Goal: Task Accomplishment & Management: Manage account settings

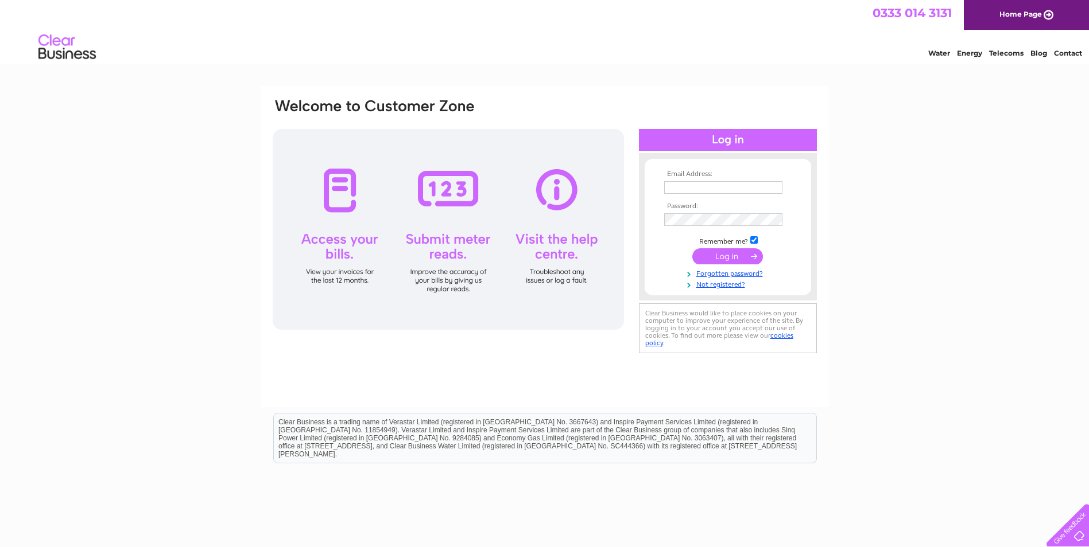
type input "[EMAIL_ADDRESS][DOMAIN_NAME]"
click at [734, 256] on input "submit" at bounding box center [727, 256] width 71 height 16
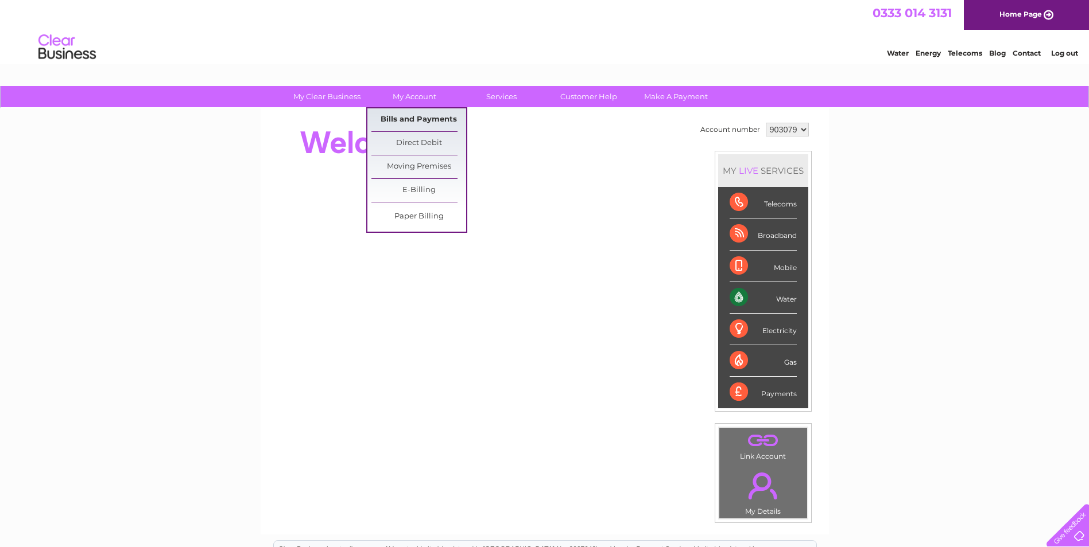
click at [423, 119] on link "Bills and Payments" at bounding box center [418, 119] width 95 height 23
click at [417, 123] on link "Bills and Payments" at bounding box center [418, 119] width 95 height 23
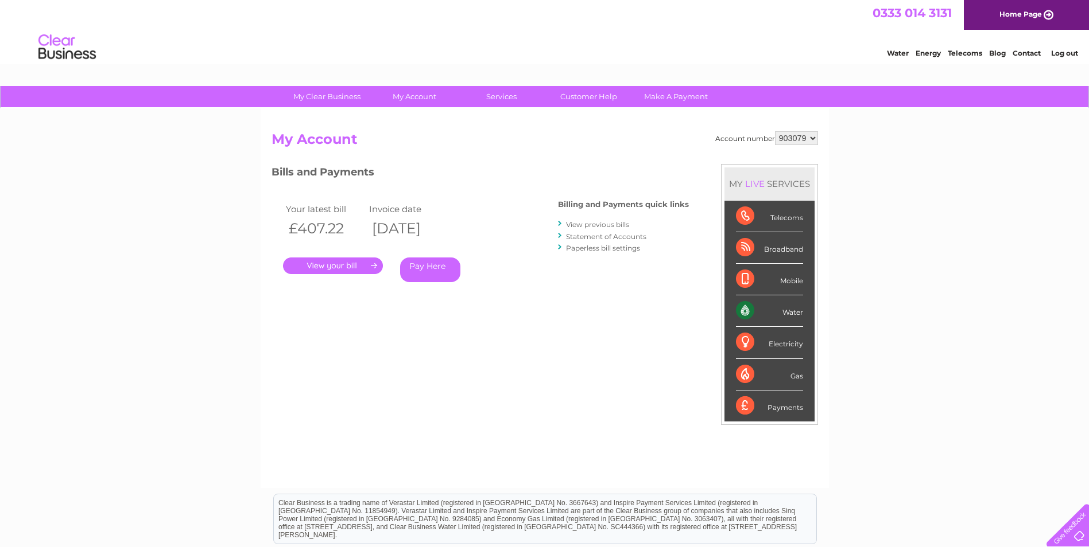
click at [602, 222] on link "View previous bills" at bounding box center [597, 224] width 63 height 9
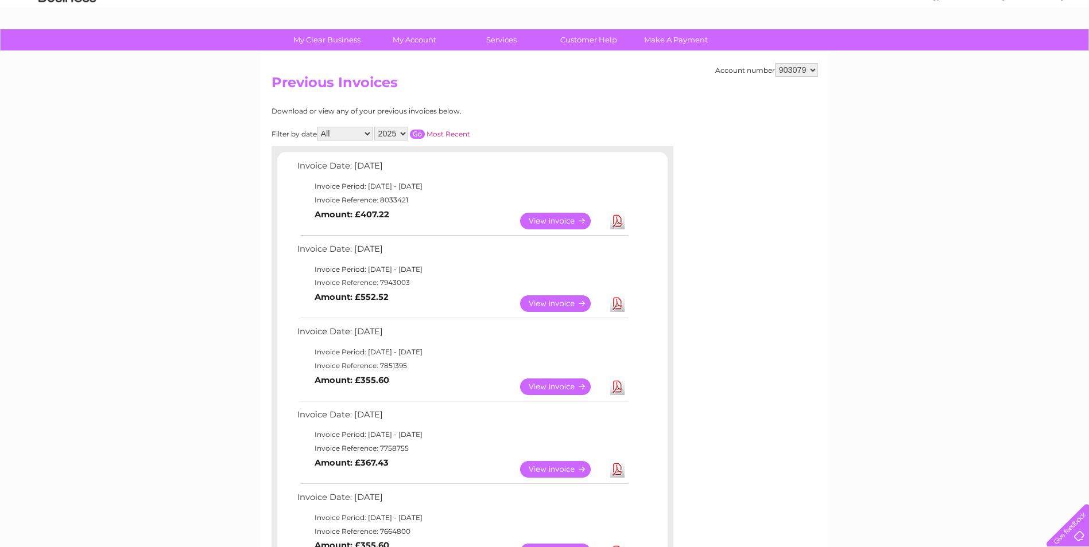
scroll to position [57, 0]
click at [539, 301] on link "View" at bounding box center [562, 303] width 84 height 17
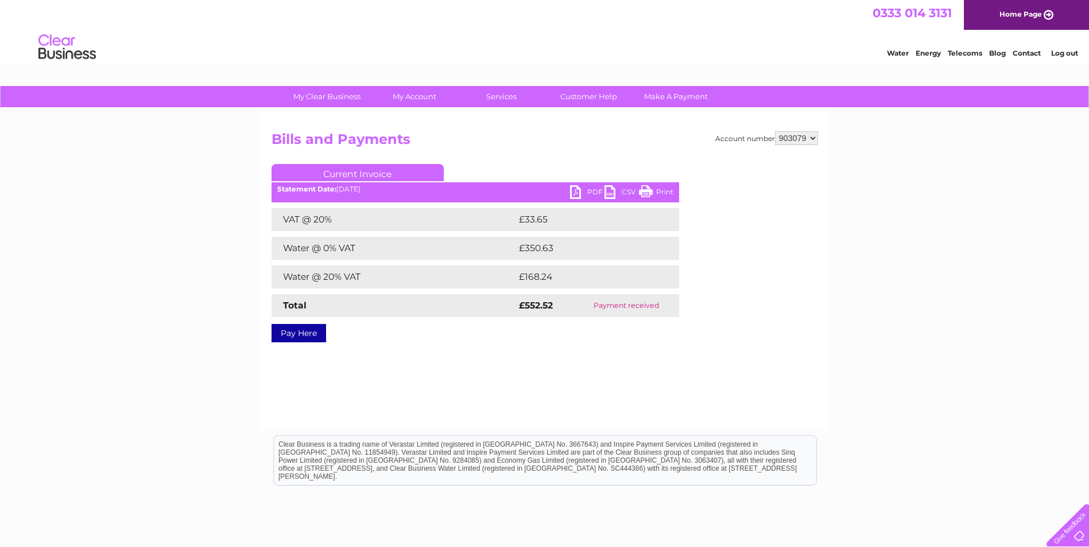
drag, startPoint x: 658, startPoint y: 189, endPoint x: 63, endPoint y: 49, distance: 611.4
click at [658, 189] on link "Print" at bounding box center [656, 193] width 34 height 17
